Goal: Transaction & Acquisition: Purchase product/service

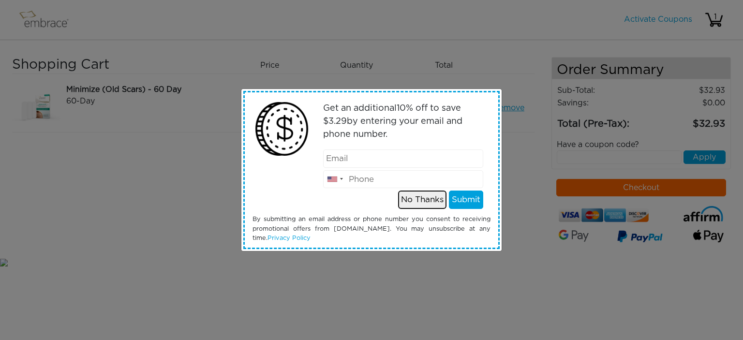
click at [405, 198] on button "No Thanks" at bounding box center [422, 200] width 48 height 18
click at [418, 201] on button "No Thanks" at bounding box center [422, 200] width 48 height 18
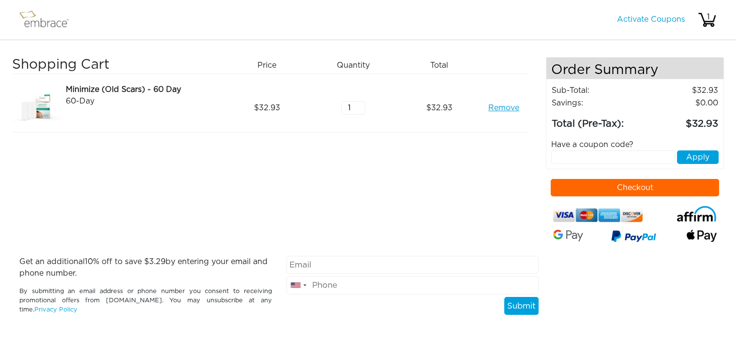
click at [325, 263] on input "email" at bounding box center [412, 265] width 252 height 18
type input "[EMAIL_ADDRESS][DOMAIN_NAME]"
type input "9124391603"
click at [518, 305] on button "Submit" at bounding box center [521, 306] width 34 height 18
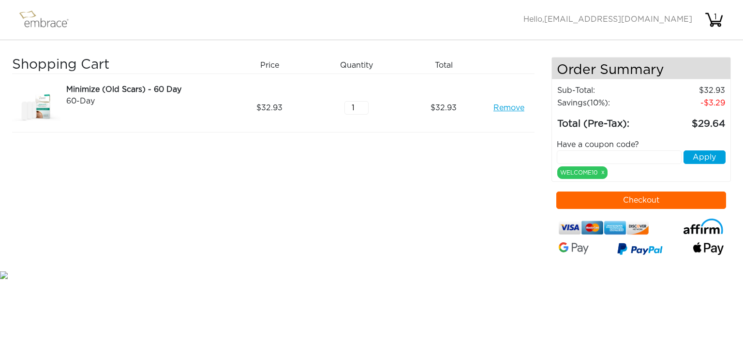
click at [648, 199] on button "Checkout" at bounding box center [641, 200] width 170 height 17
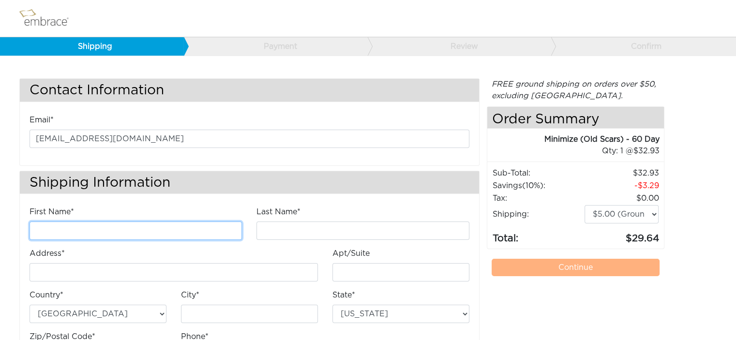
click at [161, 224] on input "First Name*" at bounding box center [136, 230] width 212 height 18
type input "Nicole"
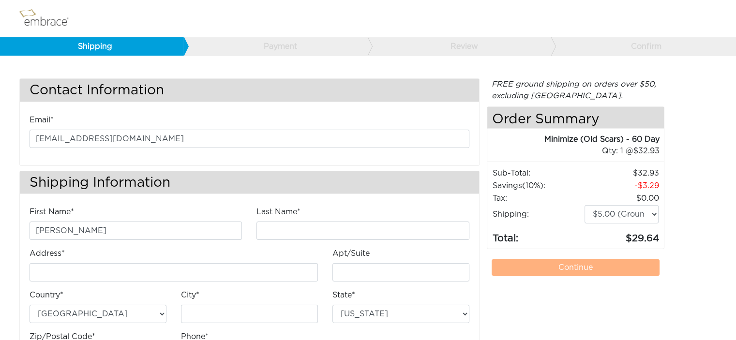
type input "Florence"
type input "[STREET_ADDRESS]"
type input "Midlothian"
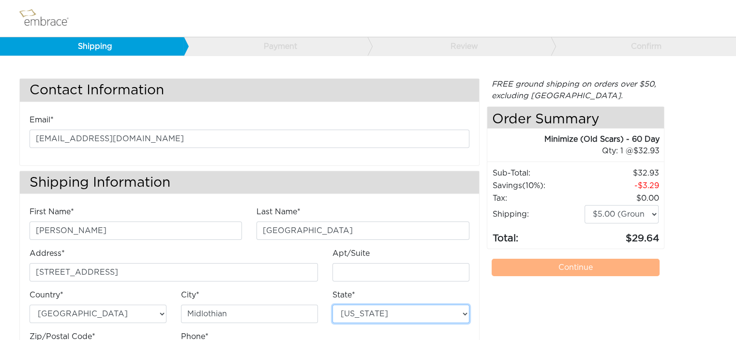
select select "VA"
type input "23112"
type input "9124391603"
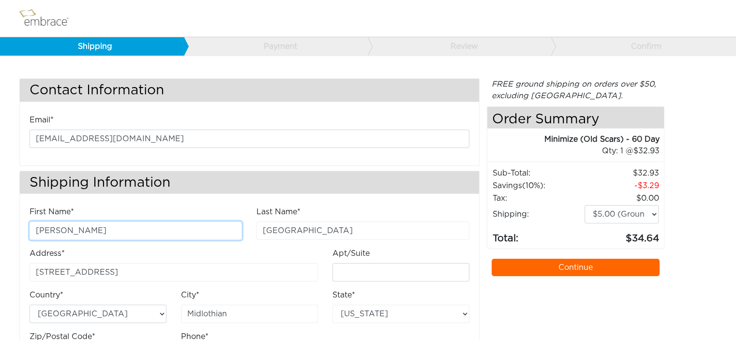
scroll to position [53, 0]
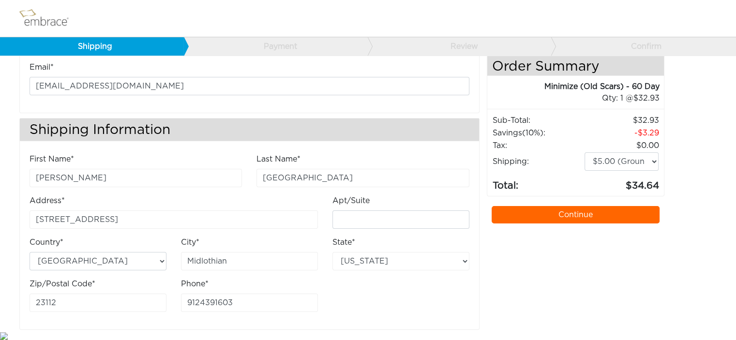
click at [569, 211] on link "Continue" at bounding box center [575, 214] width 168 height 17
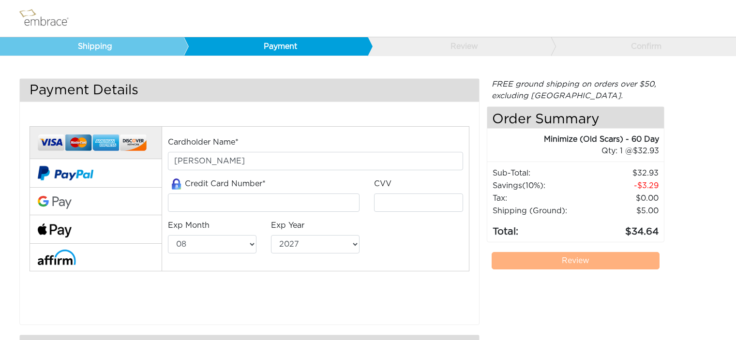
select select "8"
select select "2027"
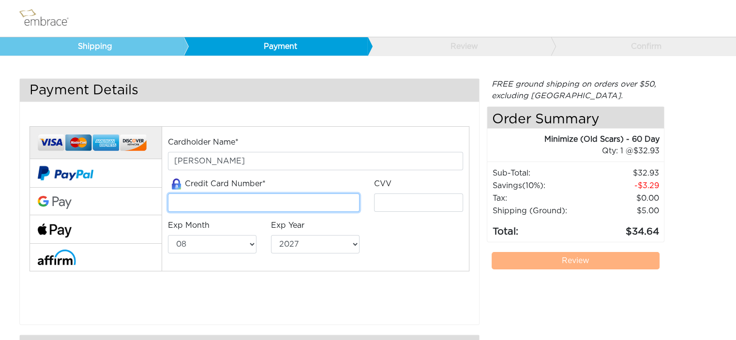
click at [279, 199] on input "tel" at bounding box center [264, 202] width 192 height 18
type input "5156767878009369"
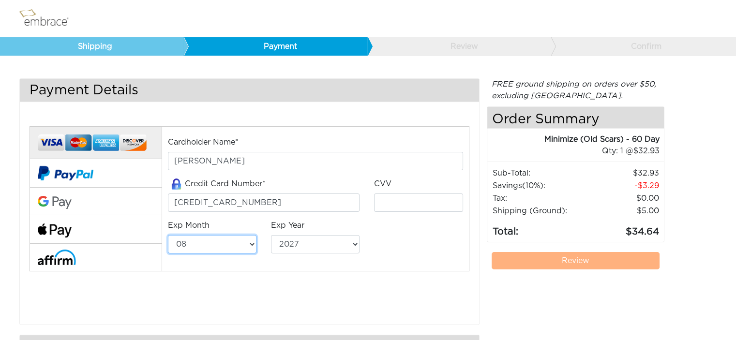
select select "12"
click at [279, 192] on div "Credit Card Number* 5156767878009369" at bounding box center [264, 195] width 192 height 34
click at [268, 202] on input "5156767878009369" at bounding box center [264, 202] width 192 height 18
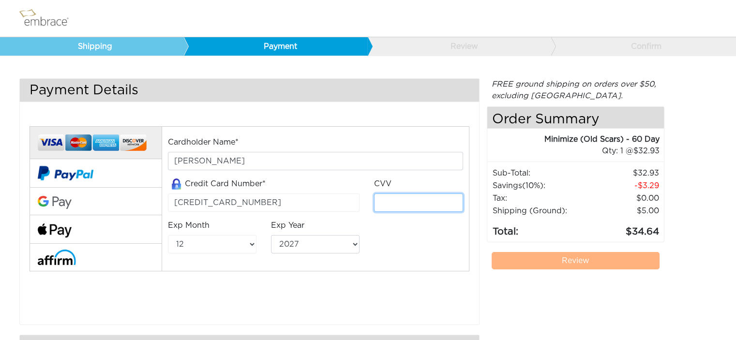
type input "327"
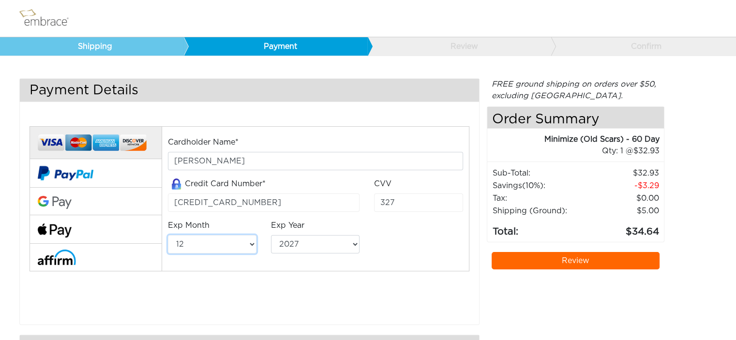
click at [248, 242] on select "01 02 03 04 05 06 07 08 09 10 11 12" at bounding box center [212, 244] width 89 height 18
select select "8"
click at [168, 235] on select "01 02 03 04 05 06 07 08 09 10 11 12" at bounding box center [212, 244] width 89 height 18
click at [351, 246] on select "2025 2026 2027 2028 2029 2030 2031 2032 2033 2034 2035 2036 2037 2038 2039" at bounding box center [315, 244] width 89 height 18
select select "2030"
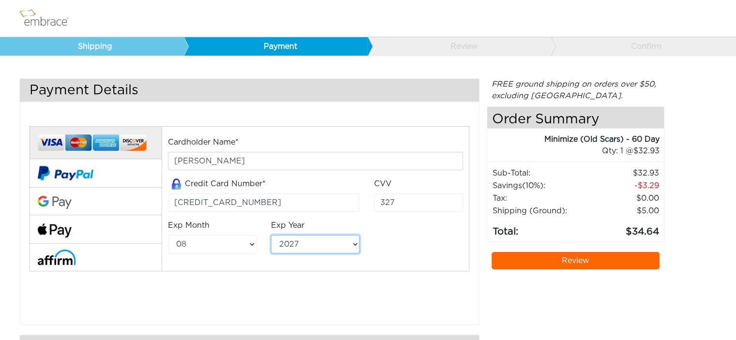
click at [271, 235] on select "2025 2026 2027 2028 2029 2030 2031 2032 2033 2034 2035 2036 2037 2038 2039" at bounding box center [315, 244] width 89 height 18
click at [428, 246] on div "Cardholder Name* Nicole Florence Credit Card Number* 5156767878009369 CVV 327 E…" at bounding box center [316, 198] width 310 height 125
click at [609, 260] on link "Review" at bounding box center [575, 260] width 168 height 17
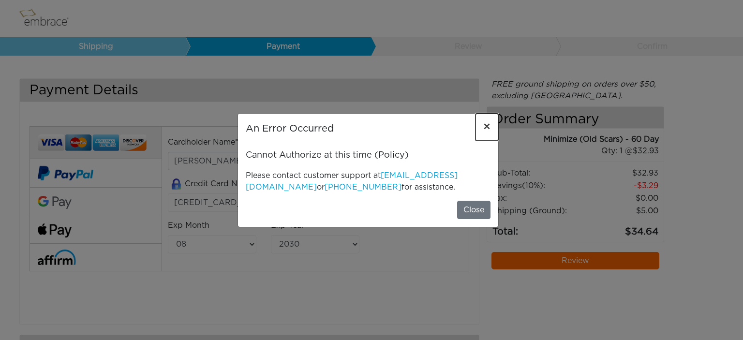
click at [488, 127] on span "×" at bounding box center [486, 127] width 7 height 12
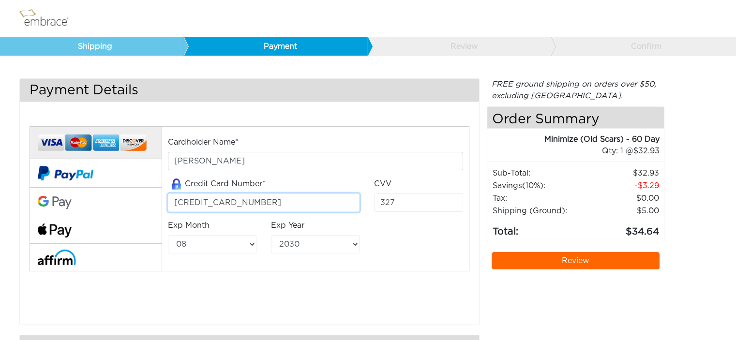
click at [261, 197] on input "5156767878009369" at bounding box center [264, 202] width 192 height 18
drag, startPoint x: 268, startPoint y: 201, endPoint x: 166, endPoint y: 196, distance: 102.1
click at [166, 196] on div "Credit Card Number* 5156767878009369" at bounding box center [264, 199] width 207 height 42
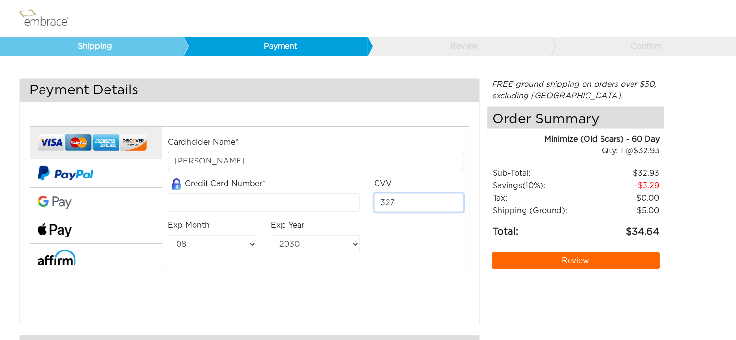
click at [424, 199] on input "327" at bounding box center [418, 202] width 89 height 18
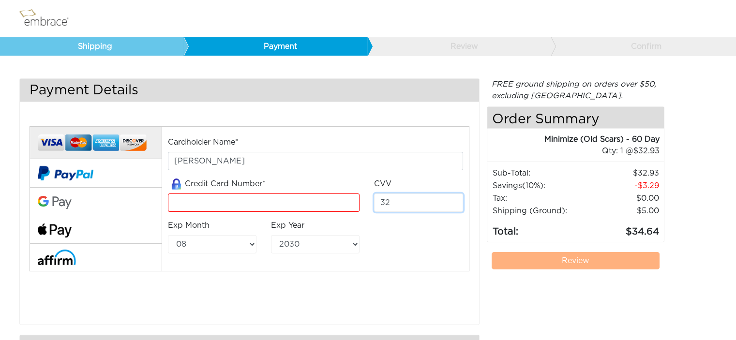
type input "3"
click at [232, 245] on select "01 02 03 04 05 06 07 08 09 10 11 12" at bounding box center [212, 244] width 89 height 18
click at [271, 259] on div "Exp Year 2025 2026 2027 2028 2029 2030 2031 2032 2033 2034 2035 2036 2037 2038 …" at bounding box center [315, 241] width 103 height 42
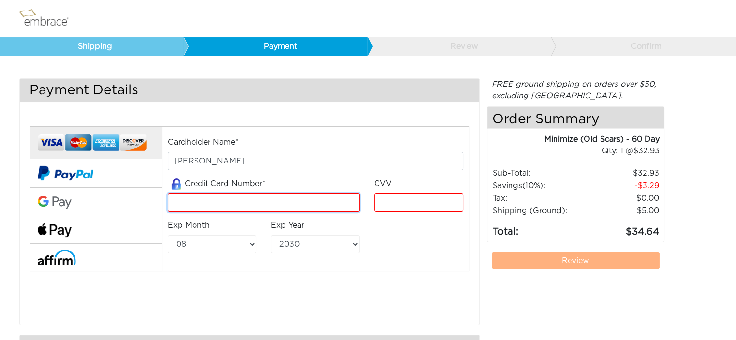
click at [228, 201] on input "tel" at bounding box center [264, 202] width 192 height 18
type input "5187252440899533"
type input "649"
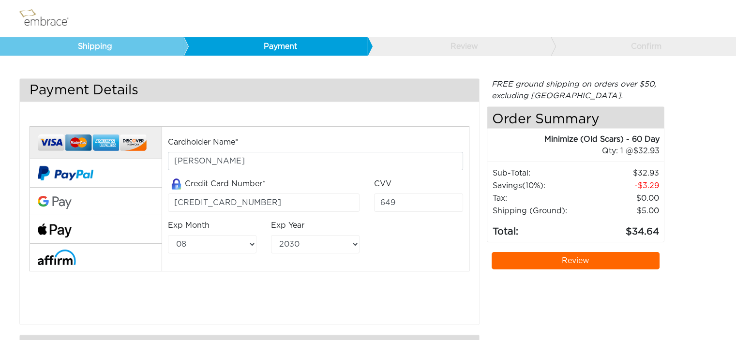
click at [425, 248] on div "Cardholder Name* Nicole Florence Credit Card Number* 5187252440899533 CVV 649 E…" at bounding box center [316, 198] width 310 height 125
click at [561, 265] on link "Review" at bounding box center [575, 260] width 168 height 17
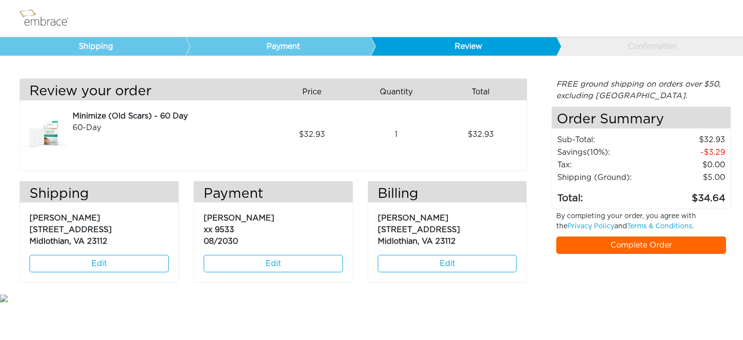
click at [628, 247] on link "Complete Order" at bounding box center [641, 244] width 170 height 17
